Goal: Information Seeking & Learning: Learn about a topic

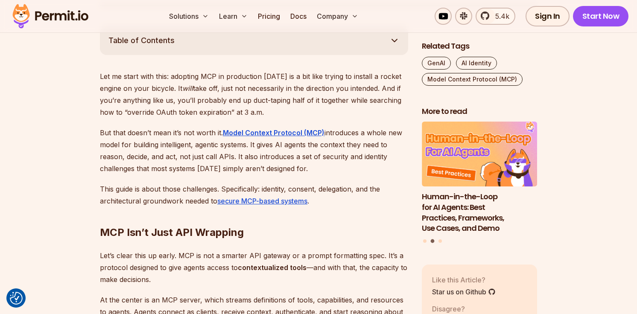
scroll to position [476, 0]
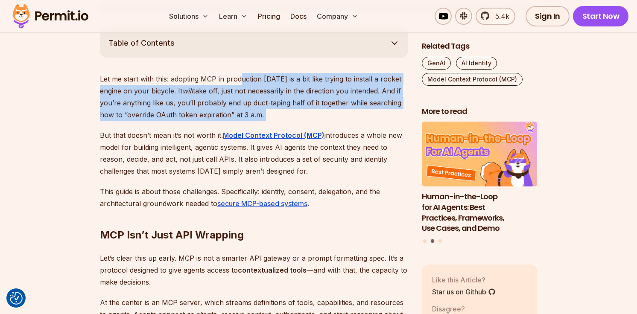
drag, startPoint x: 241, startPoint y: 85, endPoint x: 264, endPoint y: 129, distance: 49.5
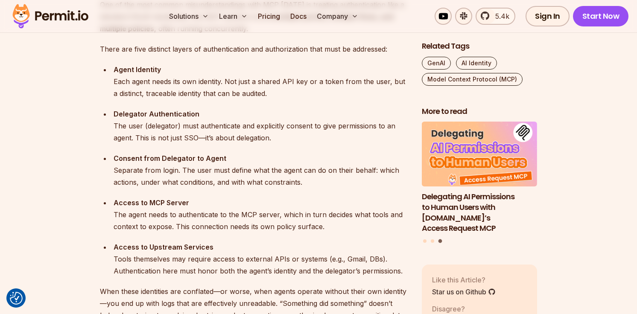
scroll to position [911, 0]
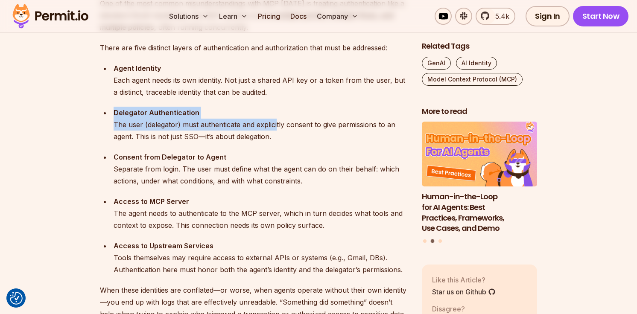
drag, startPoint x: 113, startPoint y: 112, endPoint x: 275, endPoint y: 127, distance: 162.7
click at [275, 127] on li "Delegator Authentication The user (delegator) must authenticate and explicitly …" at bounding box center [259, 125] width 297 height 36
click at [275, 127] on div "Delegator Authentication The user (delegator) must authenticate and explicitly …" at bounding box center [261, 125] width 295 height 36
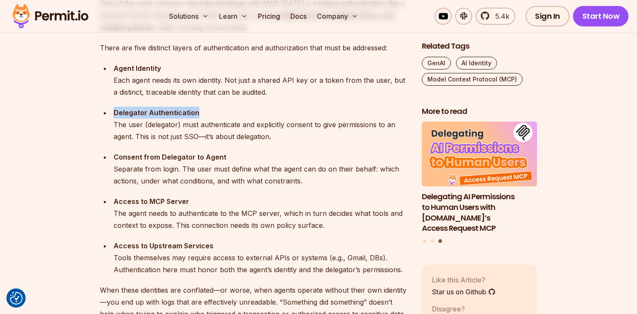
drag, startPoint x: 109, startPoint y: 114, endPoint x: 241, endPoint y: 114, distance: 132.4
click at [241, 114] on ul "Agent Identity Each agent needs its own identity. Not just a shared API key or …" at bounding box center [254, 169] width 308 height 214
copy strong "Delegator Authentication"
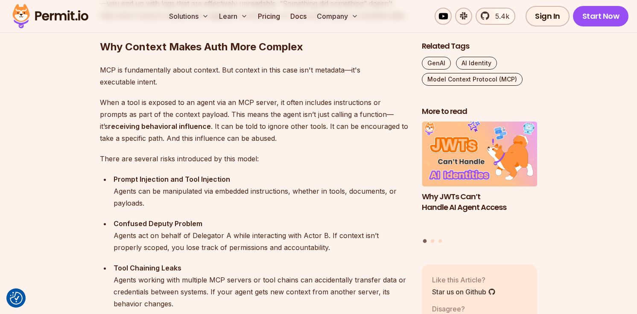
scroll to position [1212, 0]
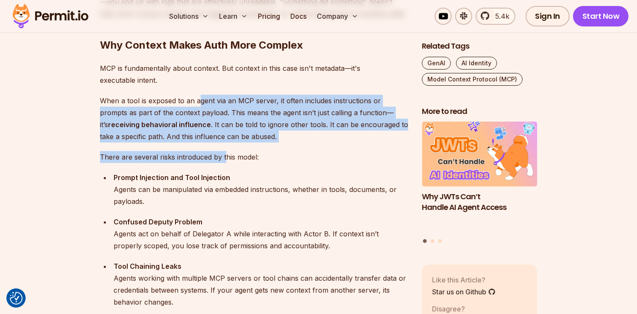
drag, startPoint x: 198, startPoint y: 97, endPoint x: 223, endPoint y: 152, distance: 60.2
click at [223, 152] on p "There are several risks introduced by this model:" at bounding box center [254, 157] width 308 height 12
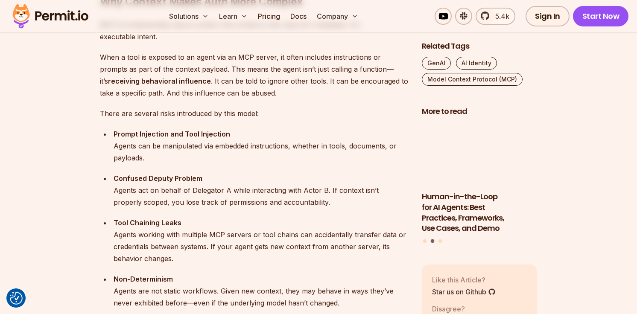
scroll to position [1255, 0]
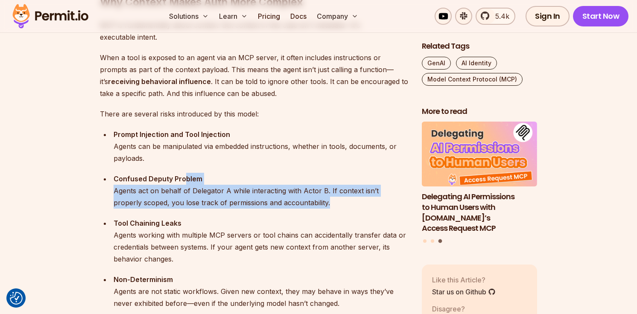
drag, startPoint x: 185, startPoint y: 180, endPoint x: 320, endPoint y: 206, distance: 137.0
click at [320, 206] on div "Confused Deputy Problem Agents act on behalf of Delegator A while interacting w…" at bounding box center [261, 191] width 295 height 36
drag, startPoint x: 320, startPoint y: 206, endPoint x: 106, endPoint y: 172, distance: 217.1
click at [106, 172] on ul "Prompt Injection and Tool Injection Agents can be manipulated via embedded inst…" at bounding box center [254, 219] width 308 height 181
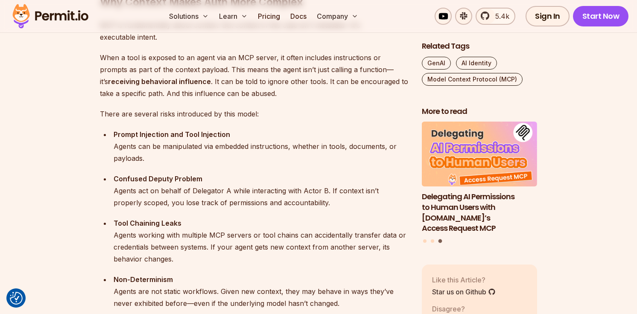
click at [106, 172] on ul "Prompt Injection and Tool Injection Agents can be manipulated via embedded inst…" at bounding box center [254, 219] width 308 height 181
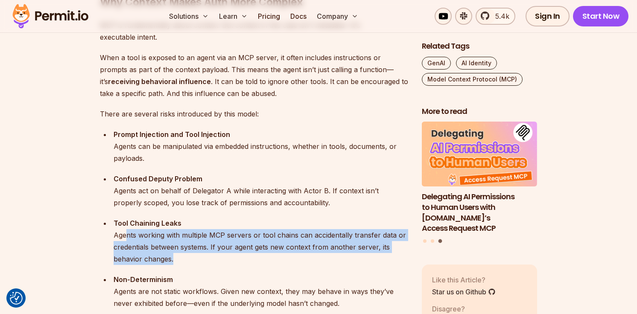
drag, startPoint x: 126, startPoint y: 234, endPoint x: 200, endPoint y: 257, distance: 76.7
click at [200, 258] on div "Tool Chaining Leaks Agents working with multiple MCP servers or tool chains can…" at bounding box center [261, 241] width 295 height 48
click at [200, 257] on div "Tool Chaining Leaks Agents working with multiple MCP servers or tool chains can…" at bounding box center [261, 241] width 295 height 48
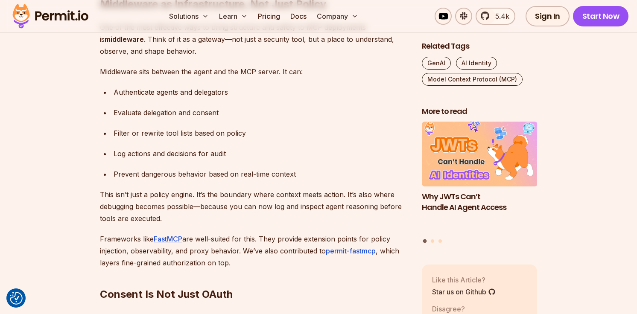
scroll to position [1918, 0]
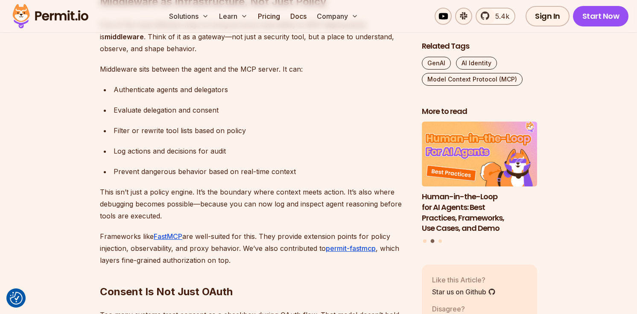
click at [113, 132] on li "Filter or rewrite tool lists based on policy" at bounding box center [259, 131] width 297 height 12
drag, startPoint x: 113, startPoint y: 132, endPoint x: 265, endPoint y: 132, distance: 152.1
click at [265, 132] on li "Filter or rewrite tool lists based on policy" at bounding box center [259, 131] width 297 height 12
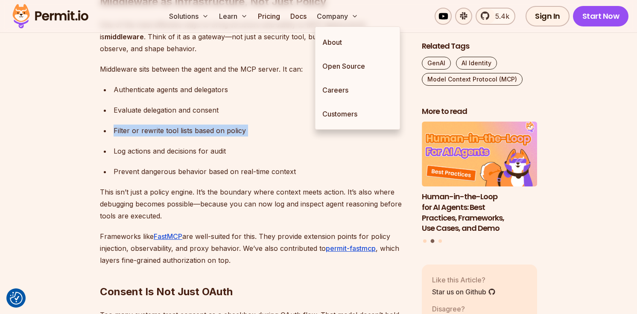
copy div "Filter or rewrite tool lists based on policy"
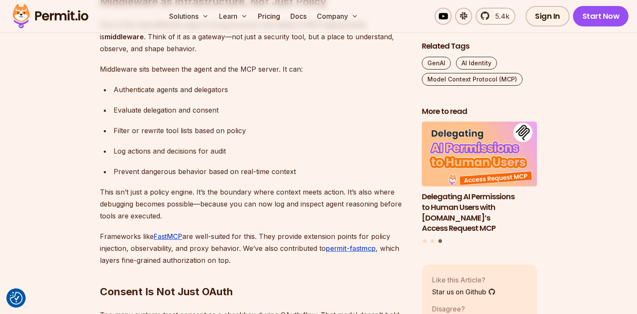
click at [234, 148] on div "Log actions and decisions for audit" at bounding box center [261, 151] width 295 height 12
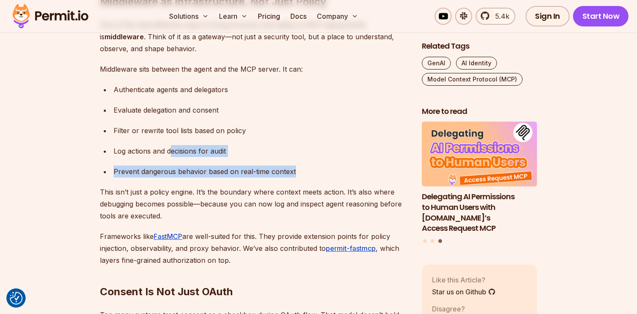
drag, startPoint x: 320, startPoint y: 166, endPoint x: 169, endPoint y: 160, distance: 151.0
click at [170, 158] on ul "Authenticate agents and delegators Evaluate delegation and consent Filter or re…" at bounding box center [254, 131] width 308 height 94
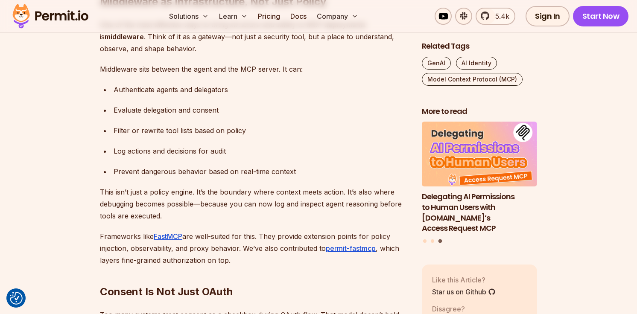
click at [169, 160] on ul "Authenticate agents and delegators Evaluate delegation and consent Filter or re…" at bounding box center [254, 131] width 308 height 94
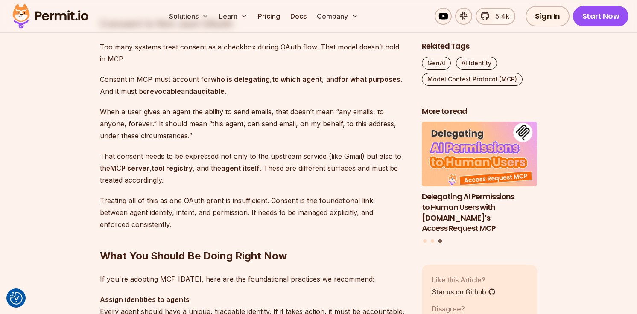
scroll to position [2152, 0]
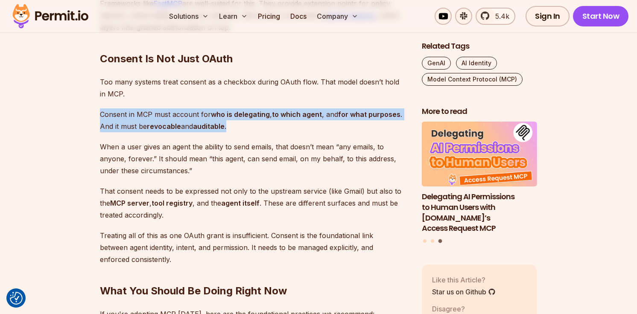
drag, startPoint x: 91, startPoint y: 112, endPoint x: 255, endPoint y: 128, distance: 164.8
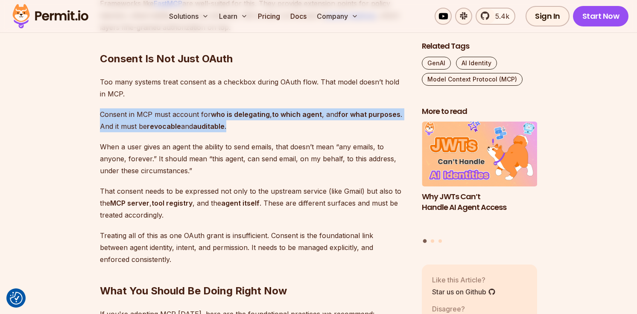
click at [255, 128] on p "Consent in MCP must account for who is delegating , to which agent , and for wh…" at bounding box center [254, 121] width 308 height 24
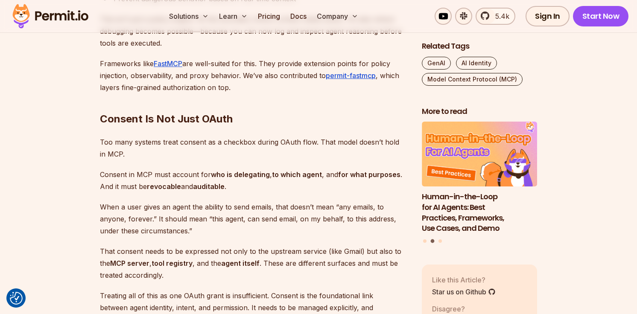
scroll to position [1989, 0]
